Goal: Obtain resource: Download file/media

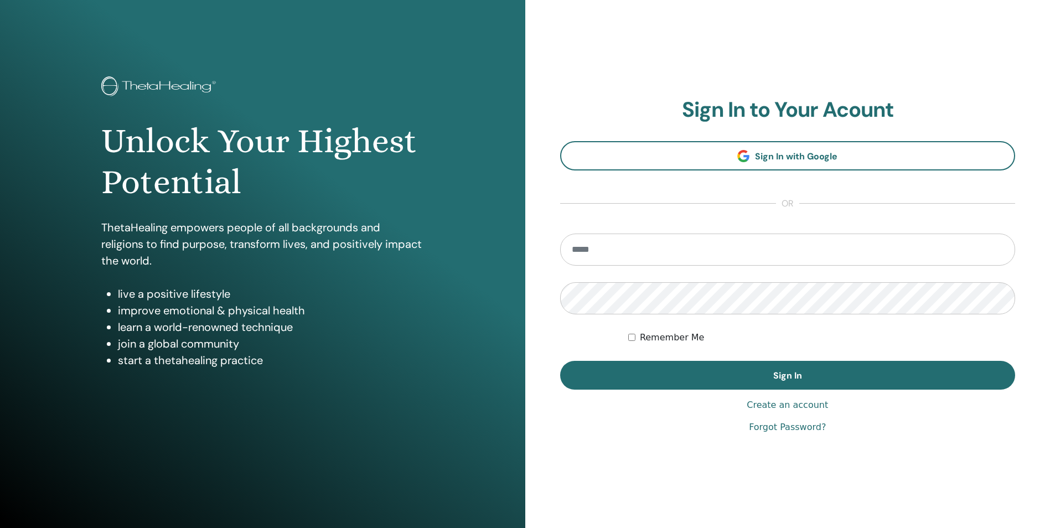
click at [635, 254] on input "email" at bounding box center [788, 250] width 456 height 32
type input "**********"
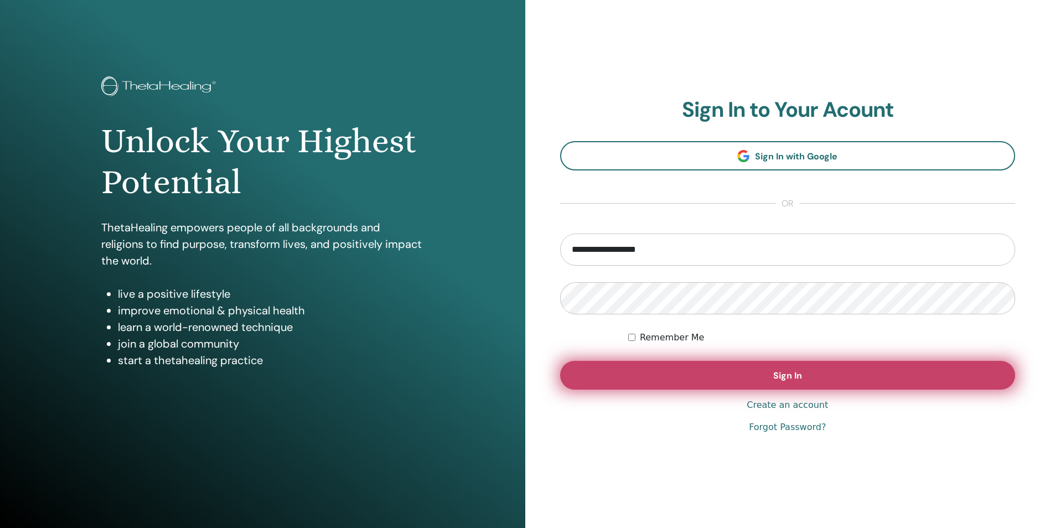
click at [773, 378] on button "Sign In" at bounding box center [788, 375] width 456 height 29
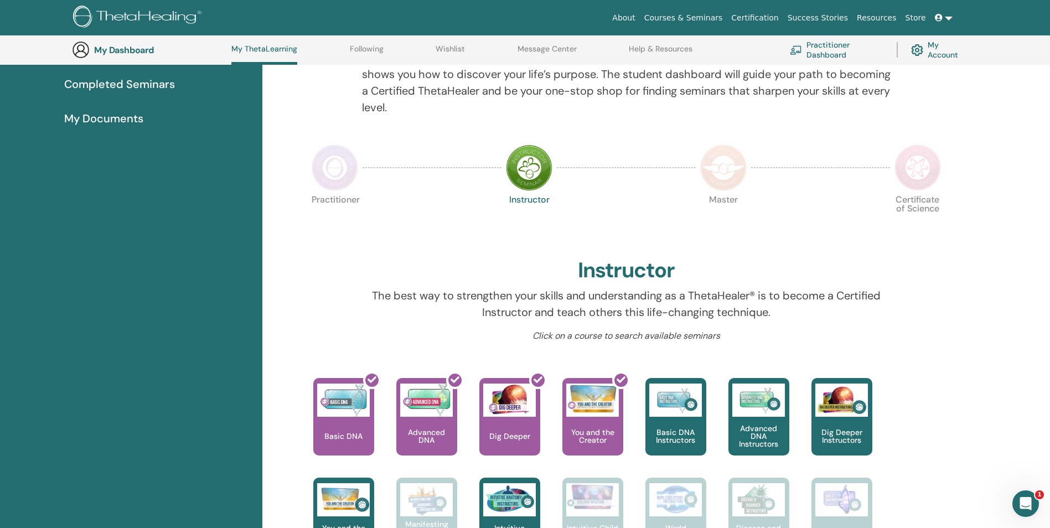
scroll to position [140, 0]
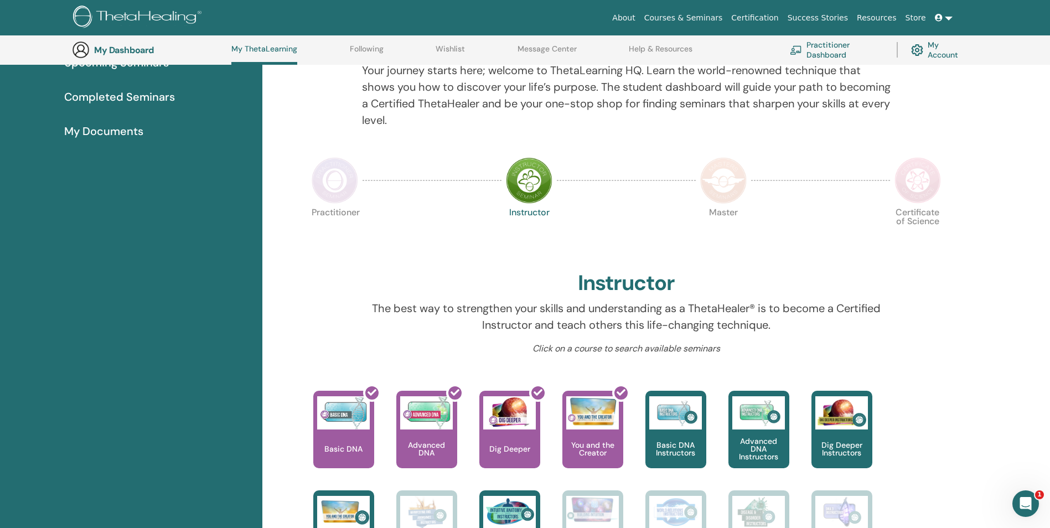
click at [103, 128] on span "My Documents" at bounding box center [103, 131] width 79 height 17
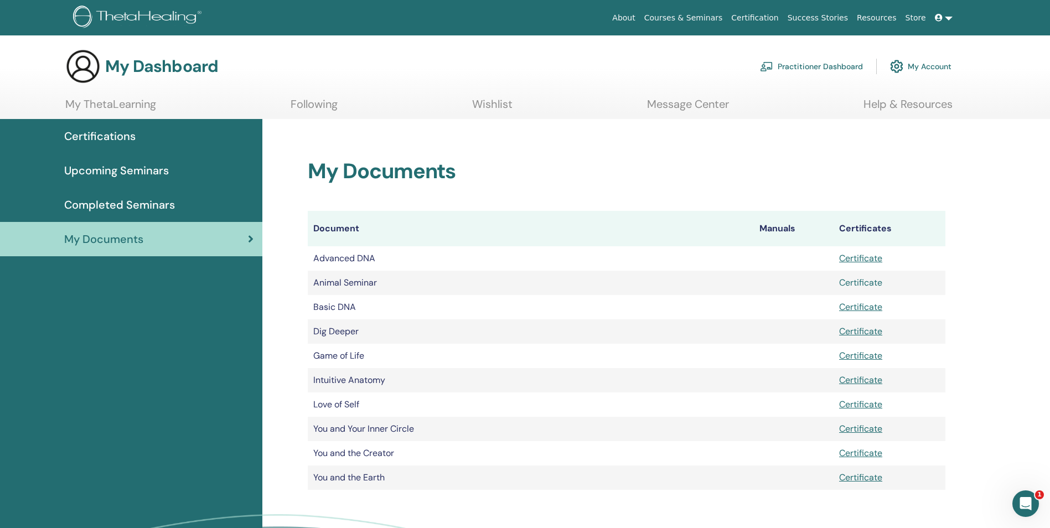
click at [874, 283] on link "Certificate" at bounding box center [860, 283] width 43 height 12
